Goal: Check status

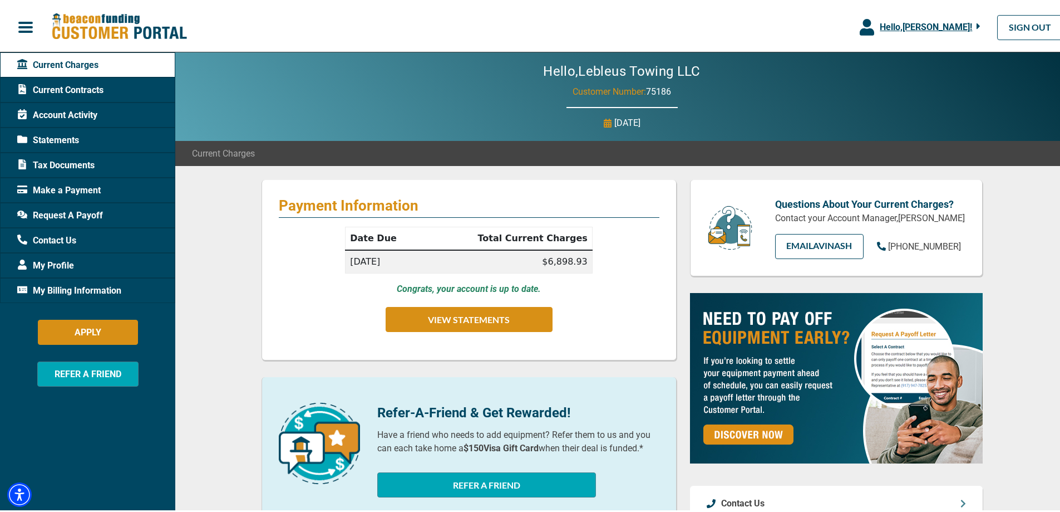
click at [385, 262] on td "[DATE]" at bounding box center [385, 259] width 79 height 23
click at [435, 314] on button "VIEW STATEMENTS" at bounding box center [469, 316] width 167 height 25
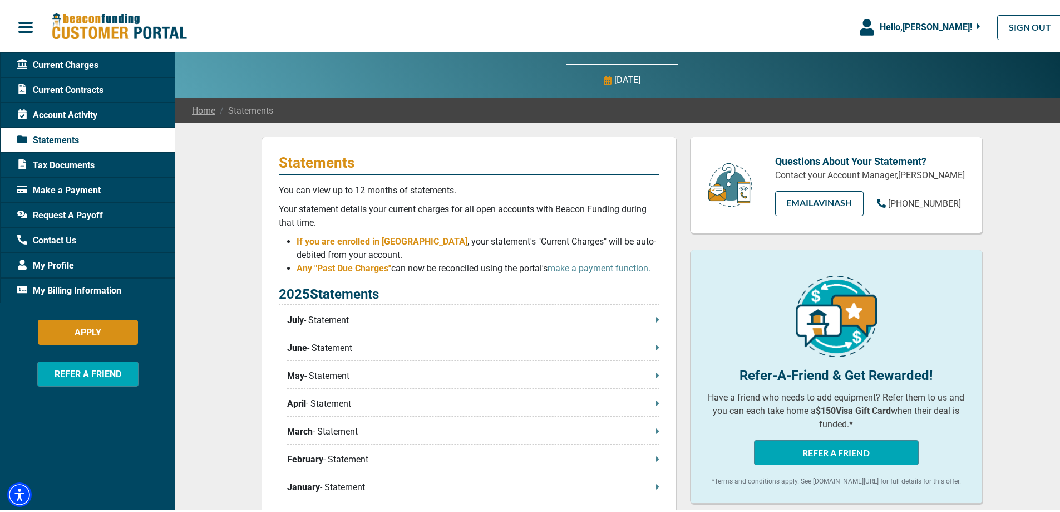
scroll to position [56, 0]
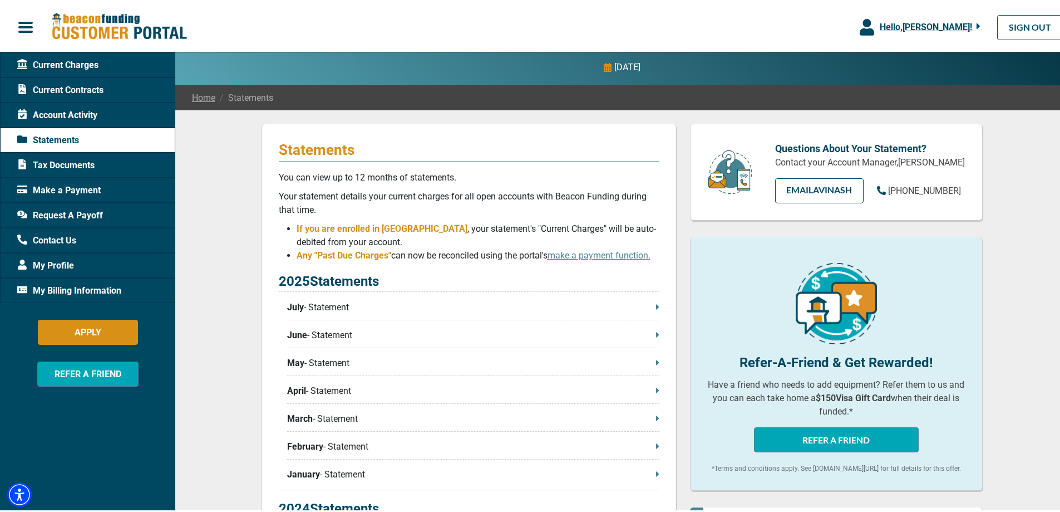
click at [656, 301] on span at bounding box center [657, 304] width 3 height 13
click at [650, 306] on p "July - Statement" at bounding box center [473, 304] width 372 height 13
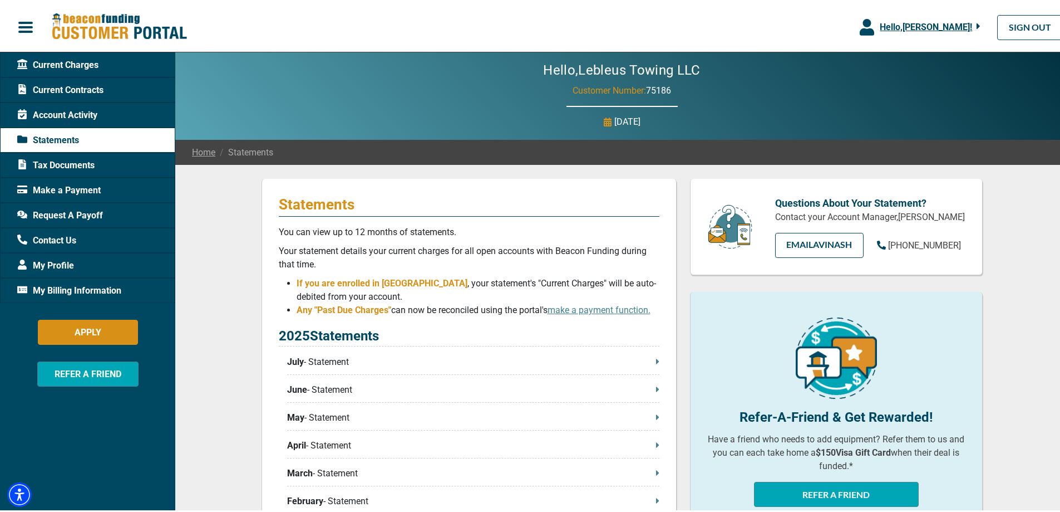
scroll to position [0, 0]
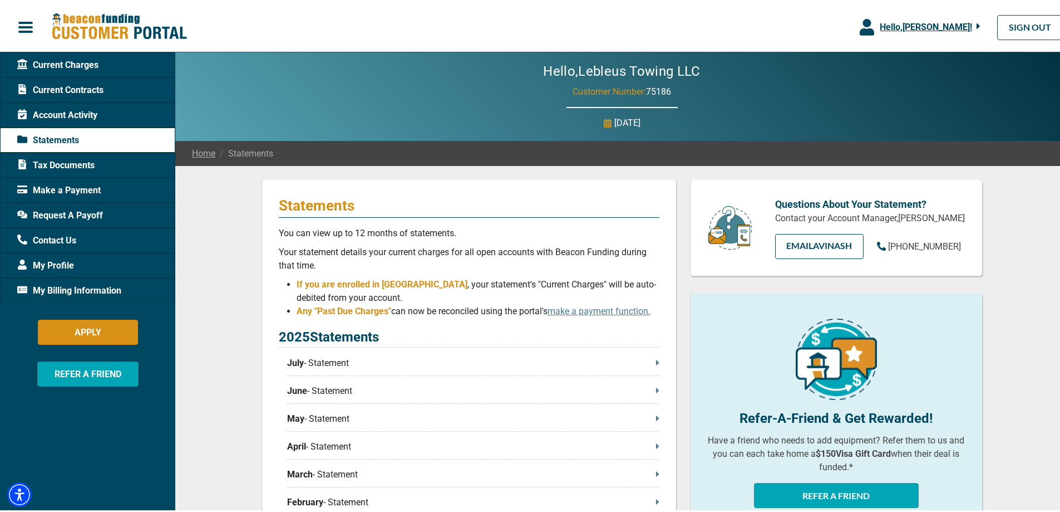
click at [87, 63] on span "Current Charges" at bounding box center [57, 62] width 81 height 13
